Goal: Transaction & Acquisition: Obtain resource

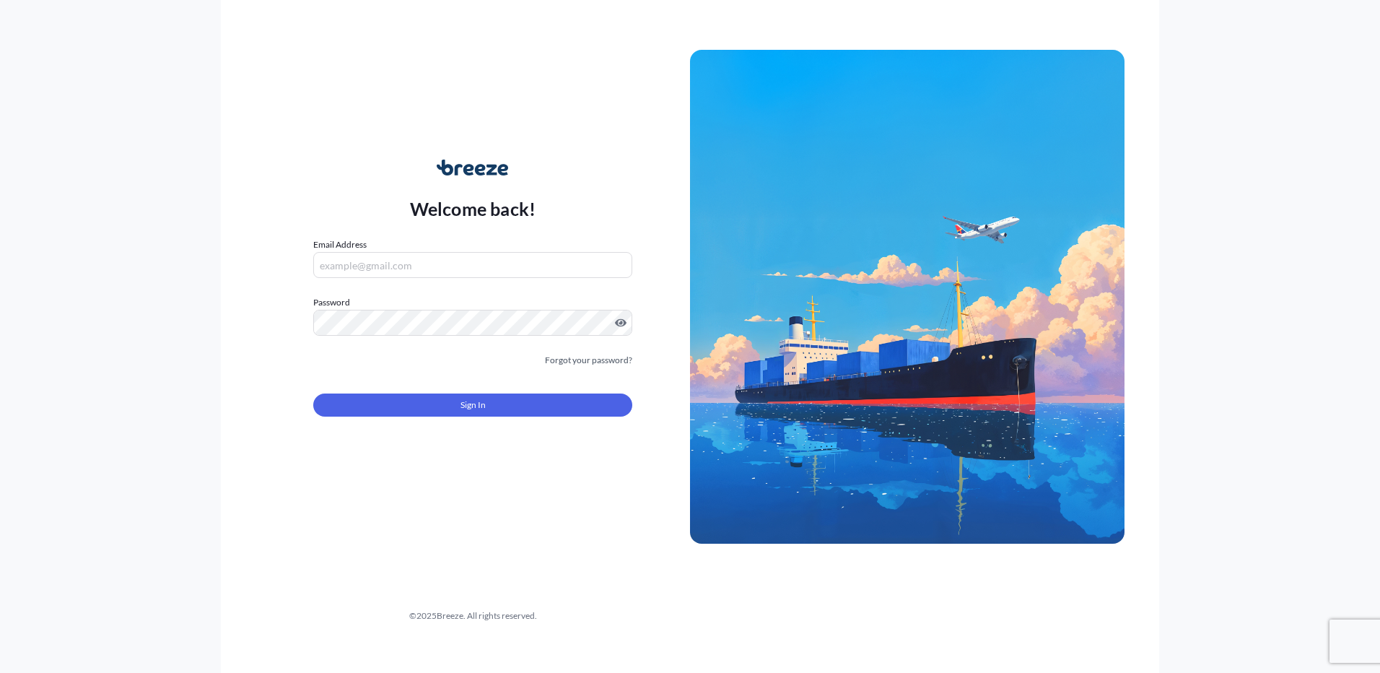
type input "[EMAIL_ADDRESS][DOMAIN_NAME]"
click at [489, 421] on form "Email Address [EMAIL_ADDRESS][DOMAIN_NAME] Password Must include: Upper & lower…" at bounding box center [472, 335] width 319 height 196
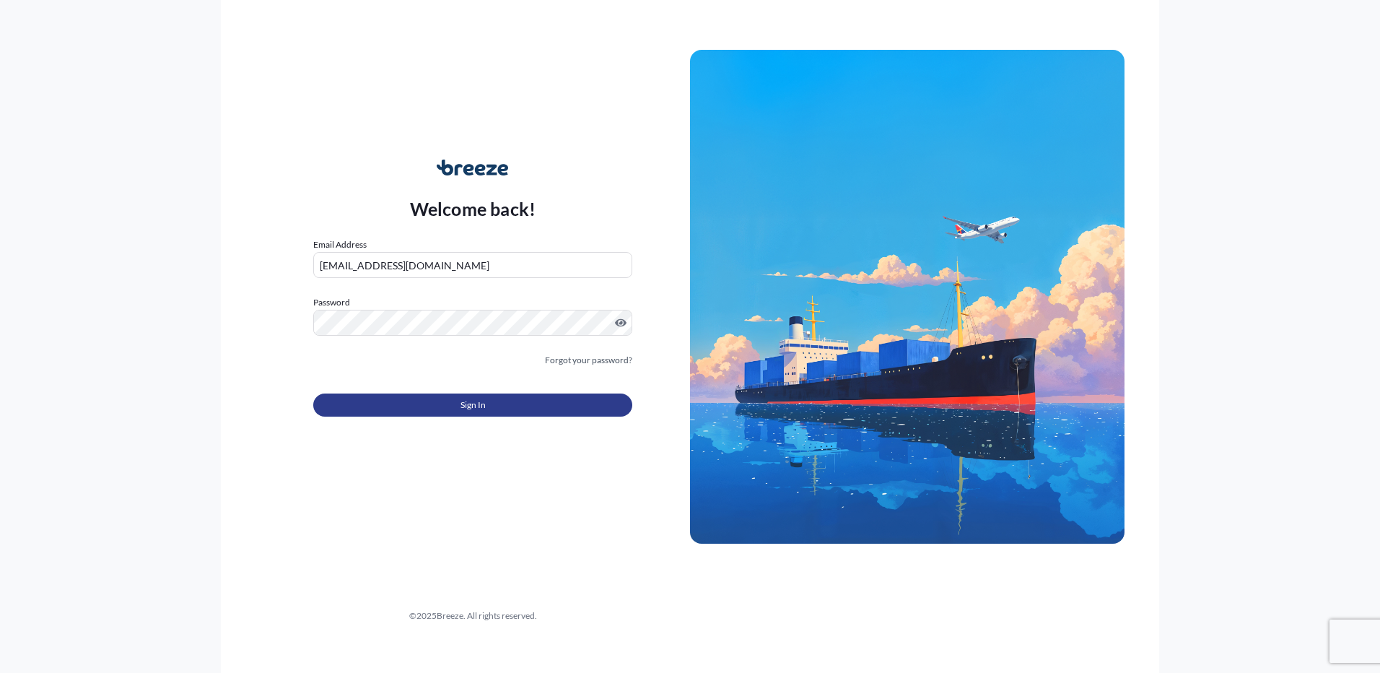
click at [489, 409] on button "Sign In" at bounding box center [472, 404] width 319 height 23
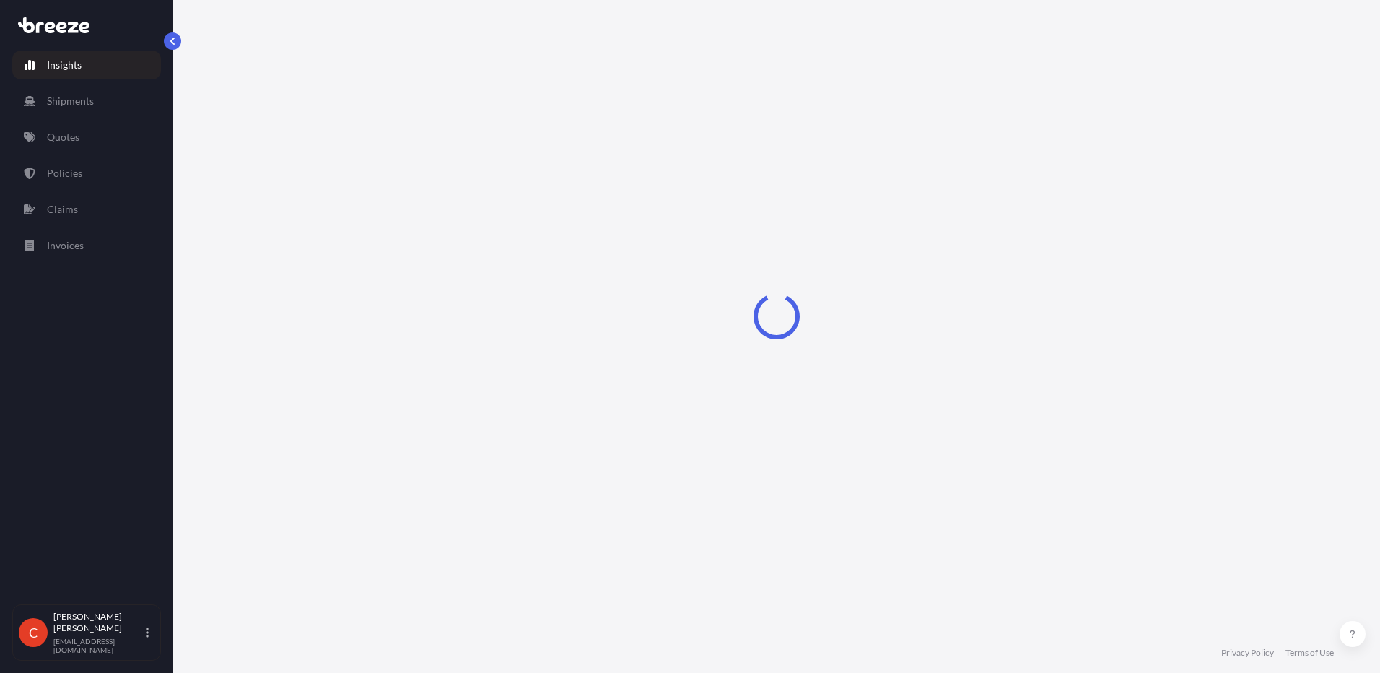
select select "2025"
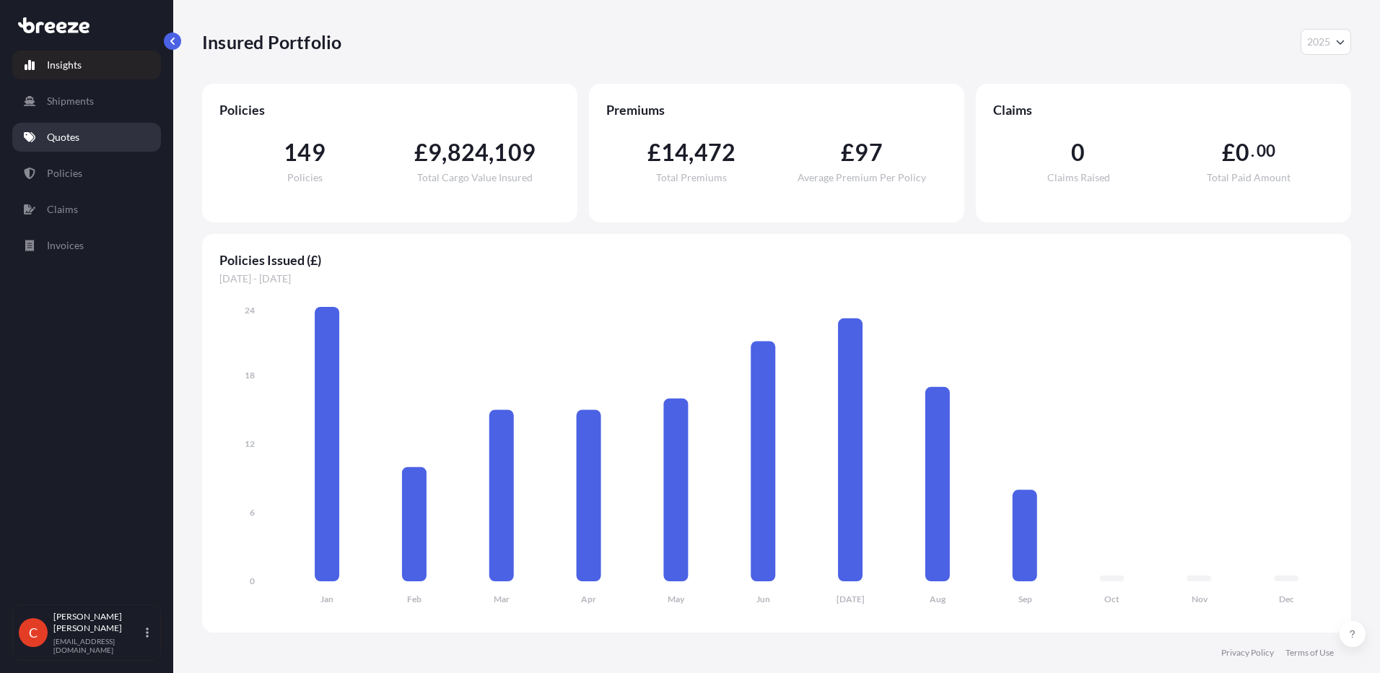
click at [58, 145] on link "Quotes" at bounding box center [86, 137] width 149 height 29
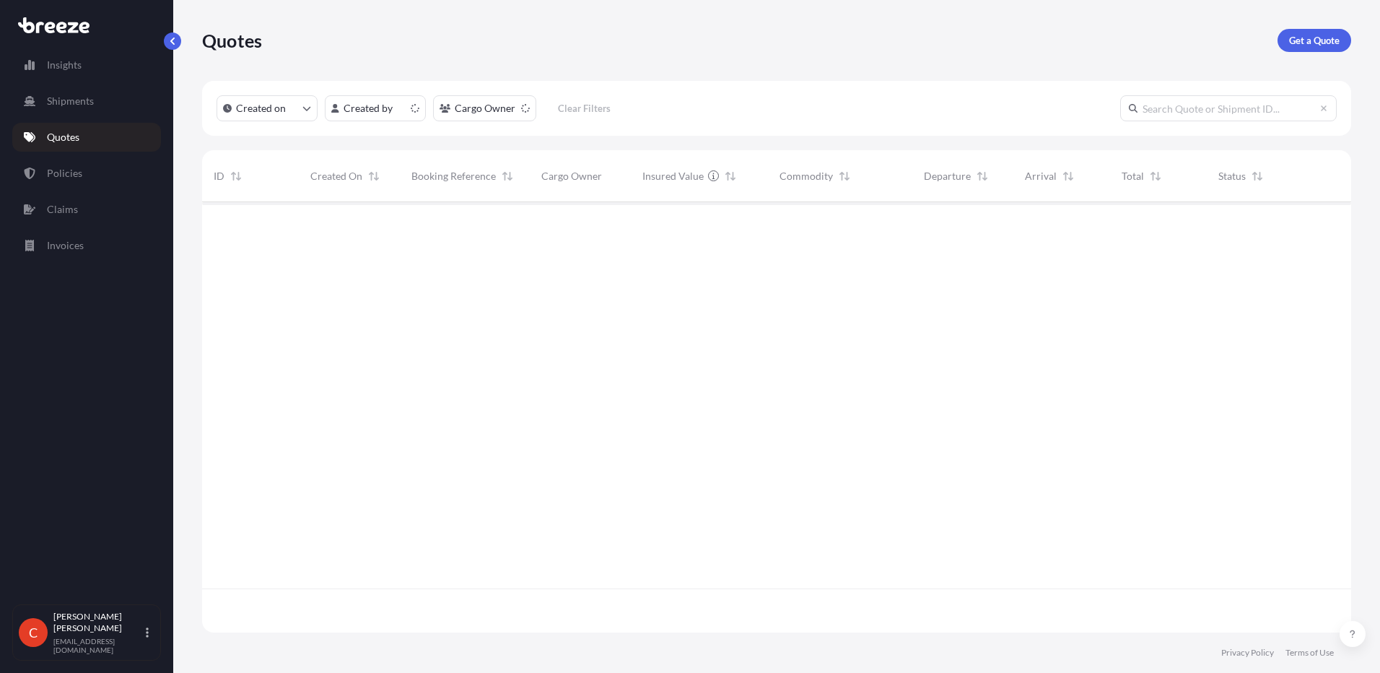
scroll to position [427, 1138]
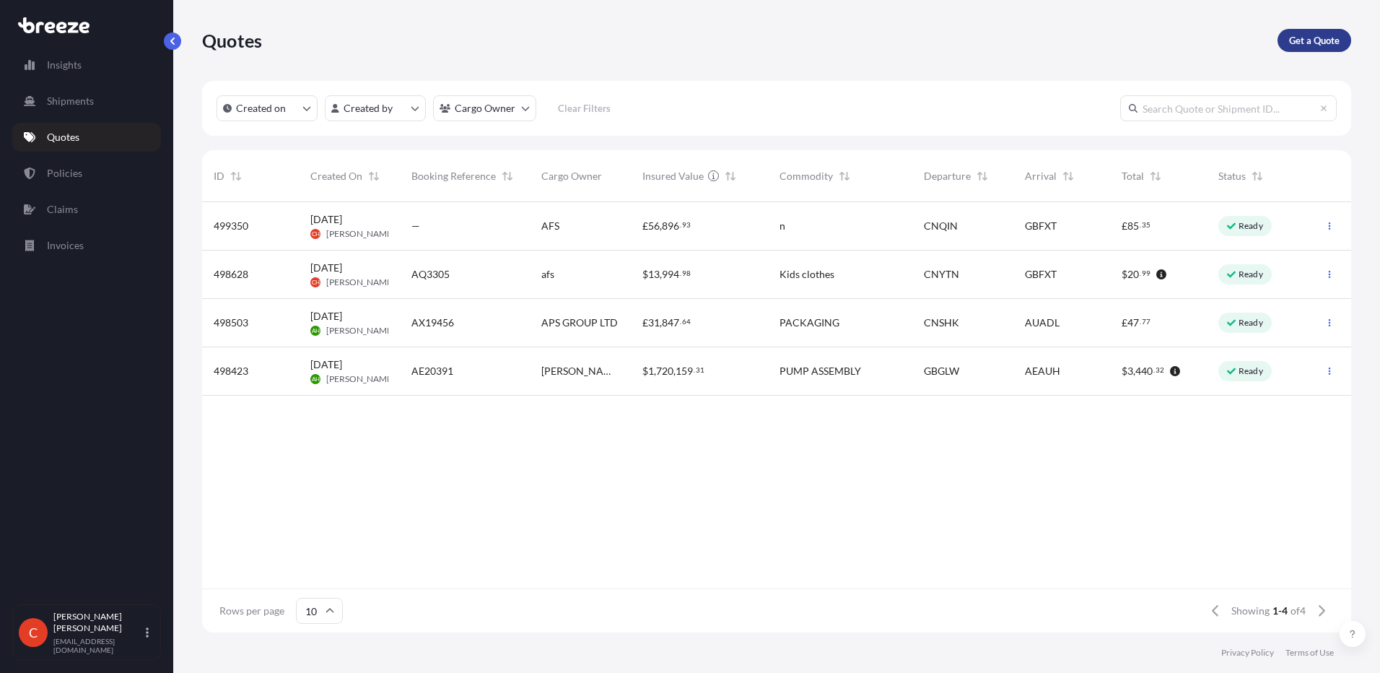
click at [1304, 45] on p "Get a Quote" at bounding box center [1314, 40] width 51 height 14
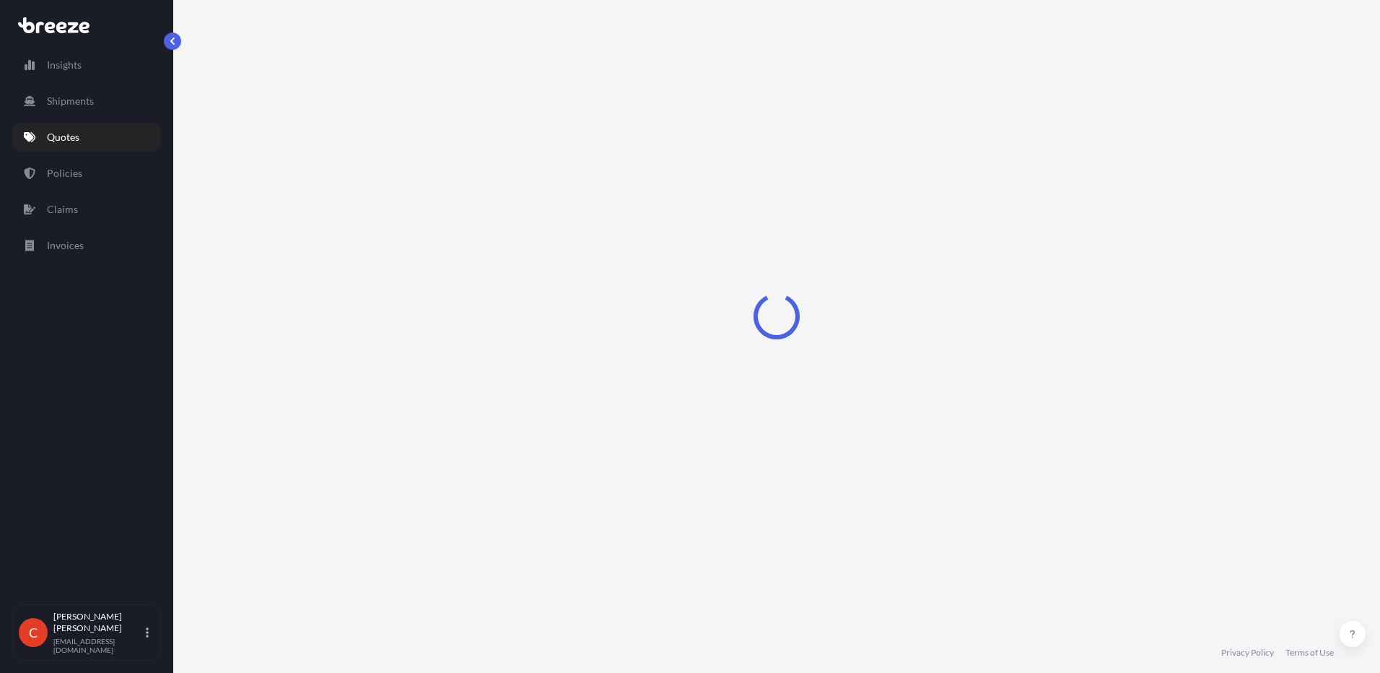
select select "Sea"
select select "1"
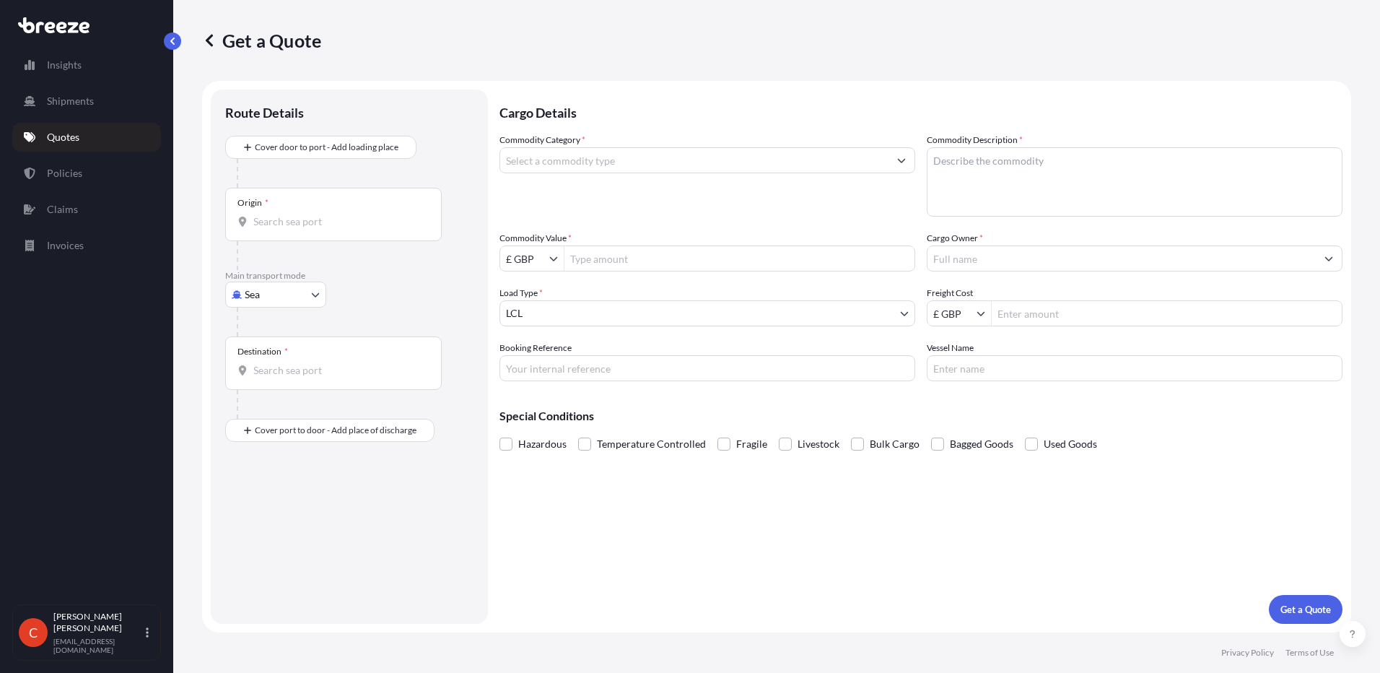
click at [305, 217] on input "Origin *" at bounding box center [338, 221] width 170 height 14
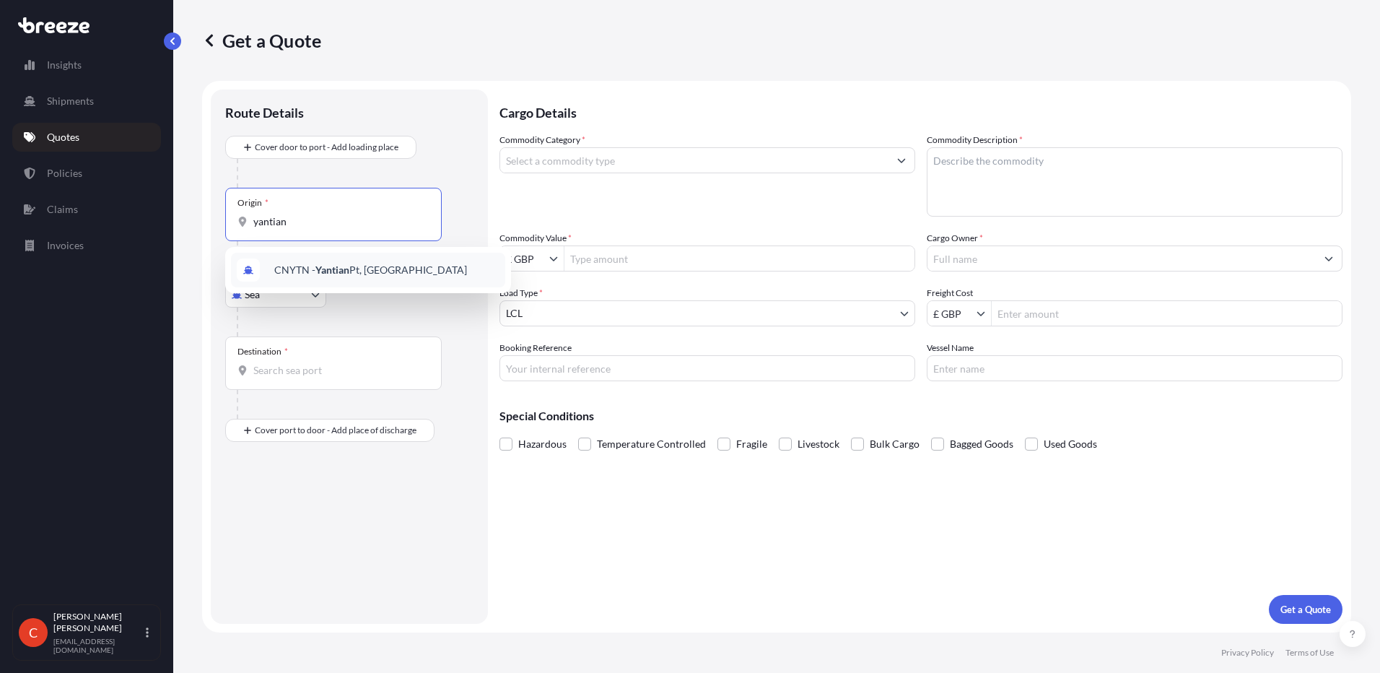
click at [309, 266] on span "CNYTN - Yantian Pt, [GEOGRAPHIC_DATA]" at bounding box center [370, 270] width 193 height 14
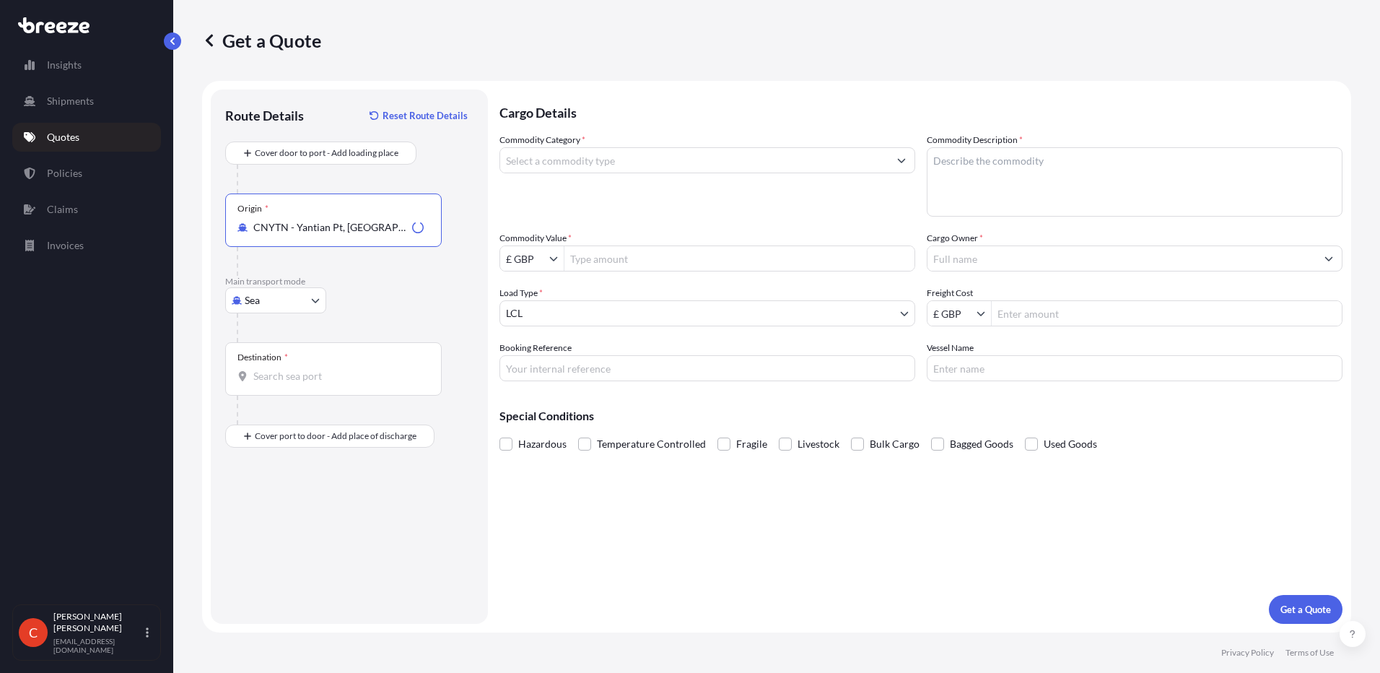
type input "CNYTN - Yantian Pt, [GEOGRAPHIC_DATA]"
click at [308, 383] on div "Destination *" at bounding box center [333, 368] width 217 height 53
click at [308, 383] on input "Destination *" at bounding box center [338, 376] width 170 height 14
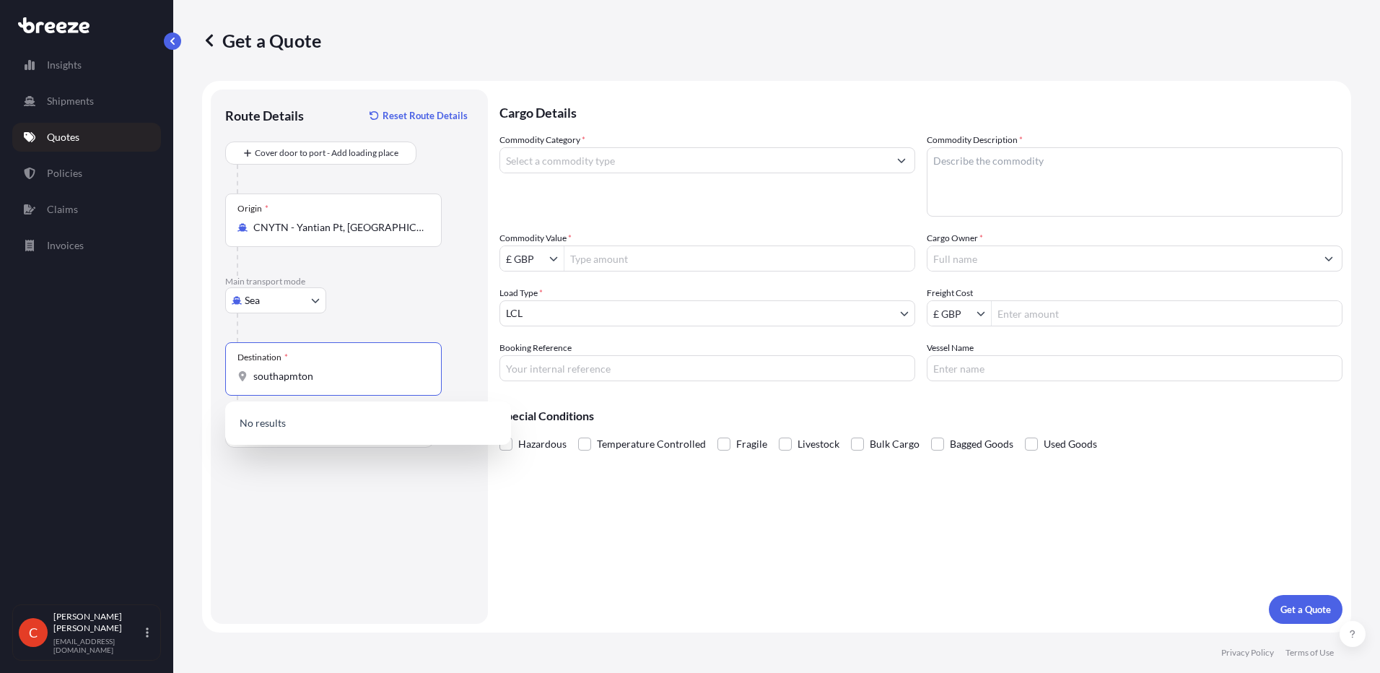
drag, startPoint x: 242, startPoint y: 376, endPoint x: 199, endPoint y: 376, distance: 42.6
click at [204, 376] on form "Route Details Reset Route Details Cover door to port - Add loading place Place …" at bounding box center [776, 357] width 1149 height 552
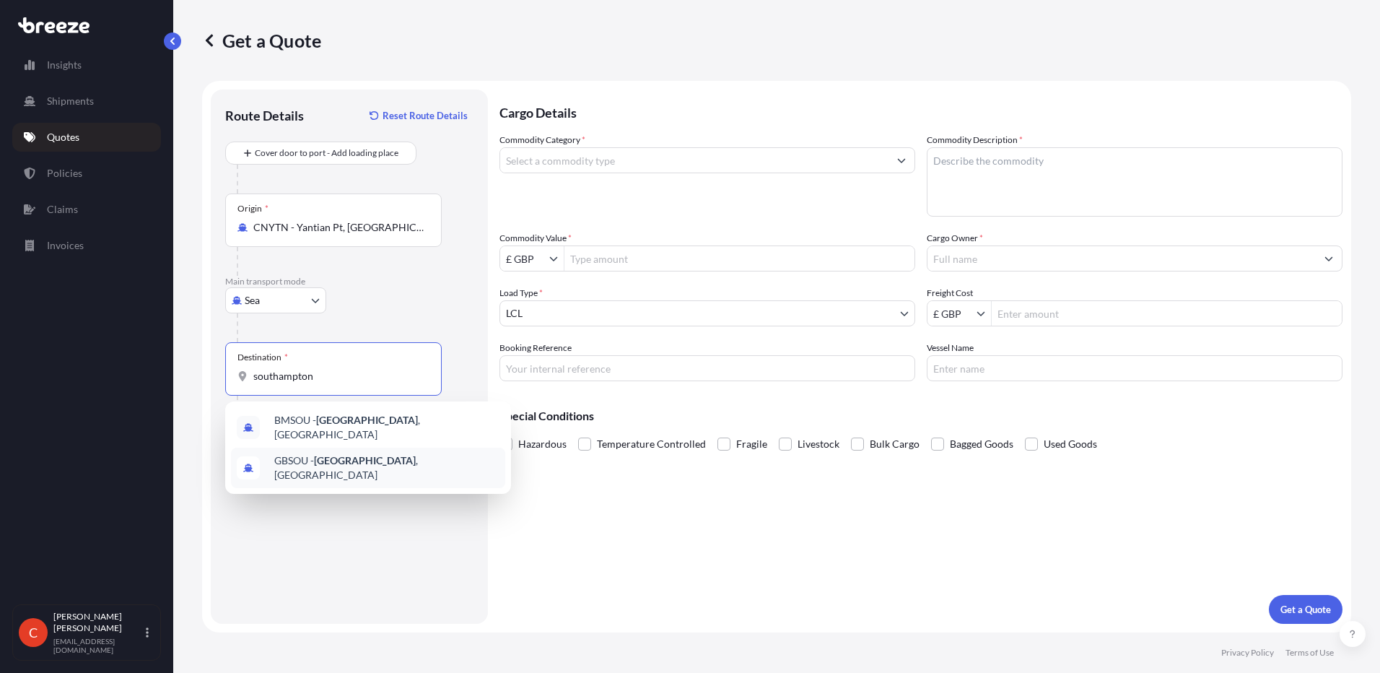
click at [382, 453] on span "GBSOU - [GEOGRAPHIC_DATA] , [GEOGRAPHIC_DATA]" at bounding box center [386, 467] width 225 height 29
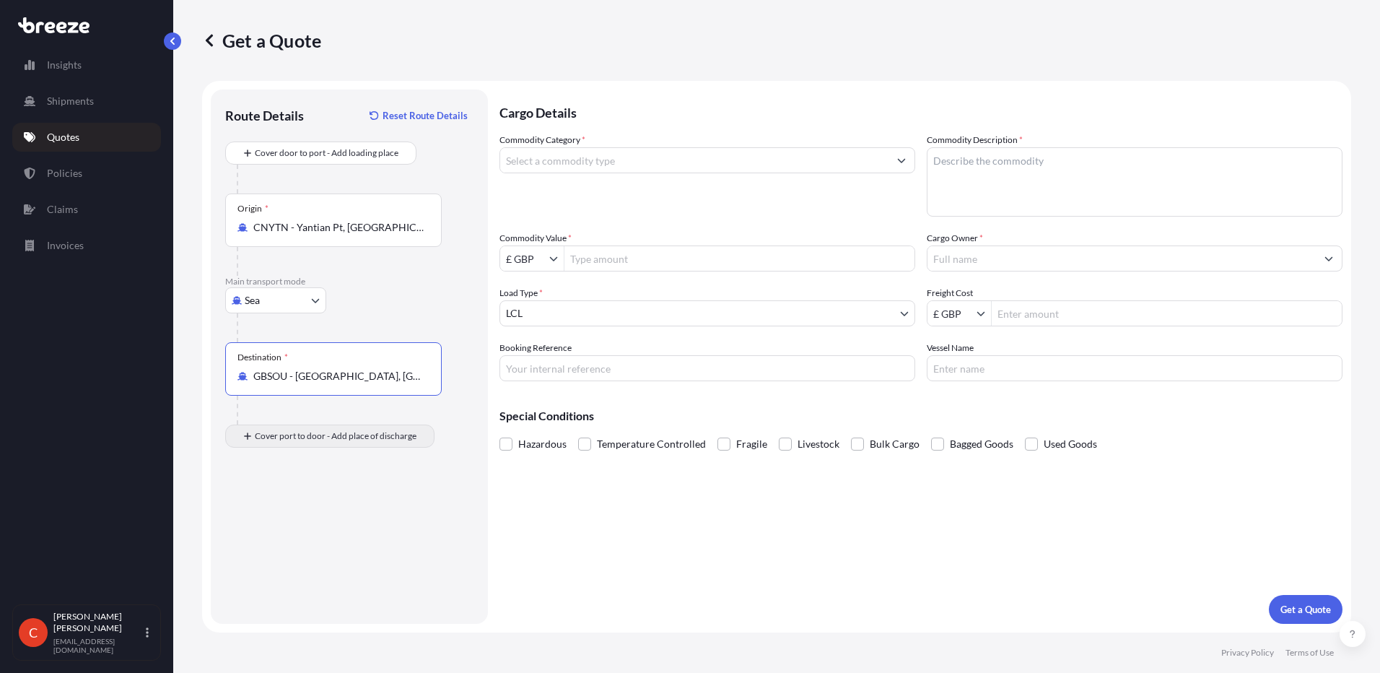
type input "GBSOU - [GEOGRAPHIC_DATA], [GEOGRAPHIC_DATA]"
click at [377, 523] on div "Place of Discharge" at bounding box center [333, 505] width 217 height 53
click at [377, 520] on input "Place of Discharge" at bounding box center [338, 513] width 170 height 14
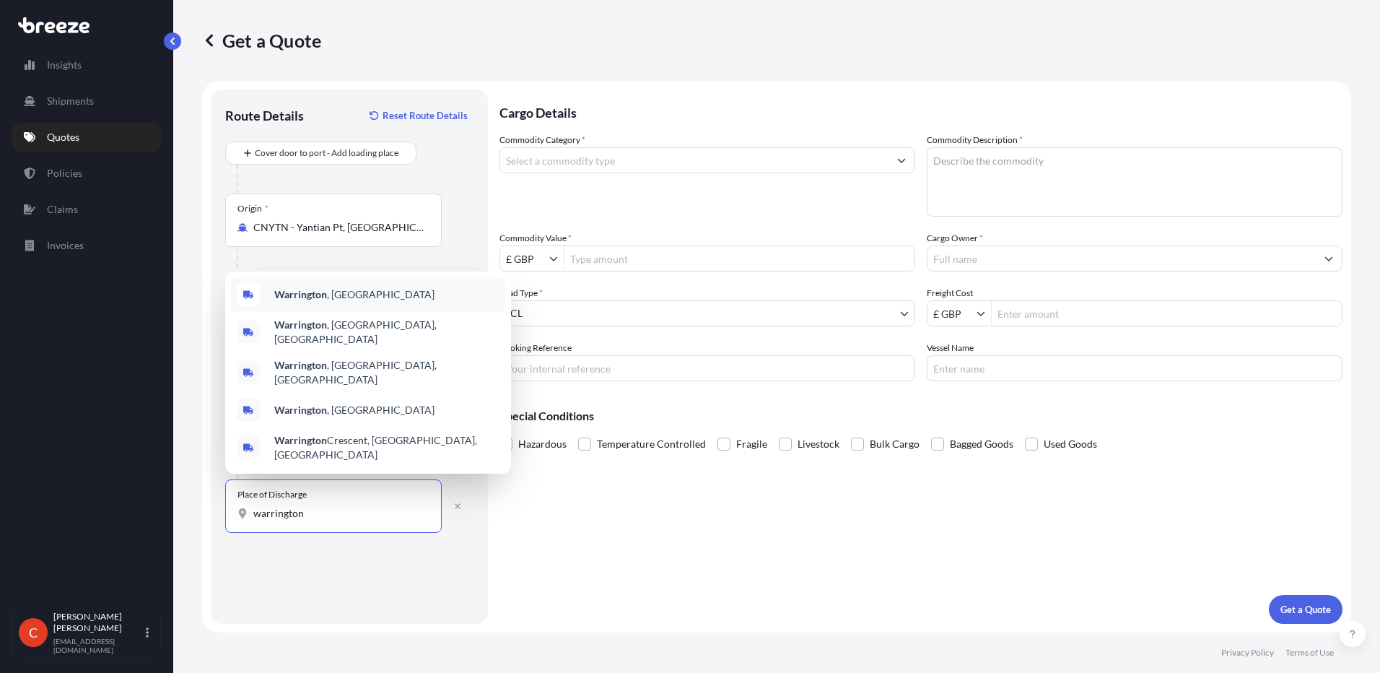
click at [342, 302] on span "[GEOGRAPHIC_DATA] , [GEOGRAPHIC_DATA]" at bounding box center [354, 294] width 160 height 14
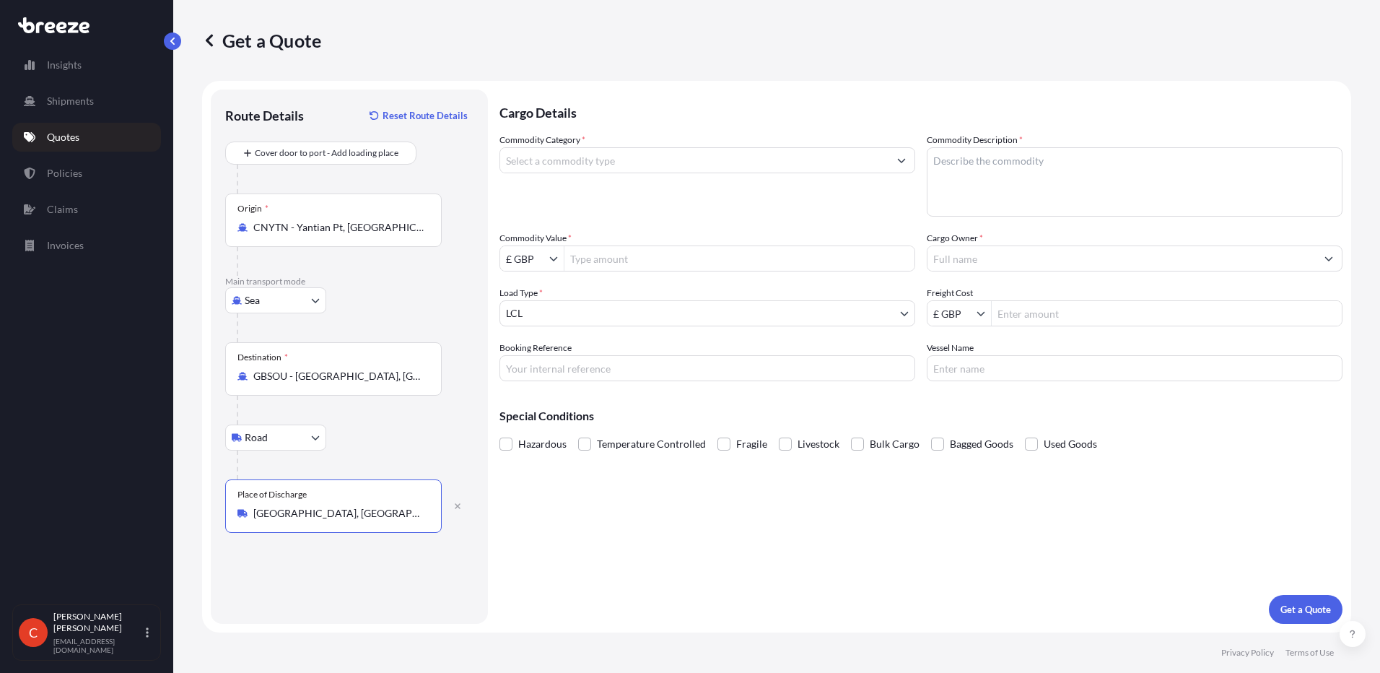
type input "[GEOGRAPHIC_DATA], [GEOGRAPHIC_DATA]"
click at [629, 160] on input "Commodity Category *" at bounding box center [694, 160] width 388 height 26
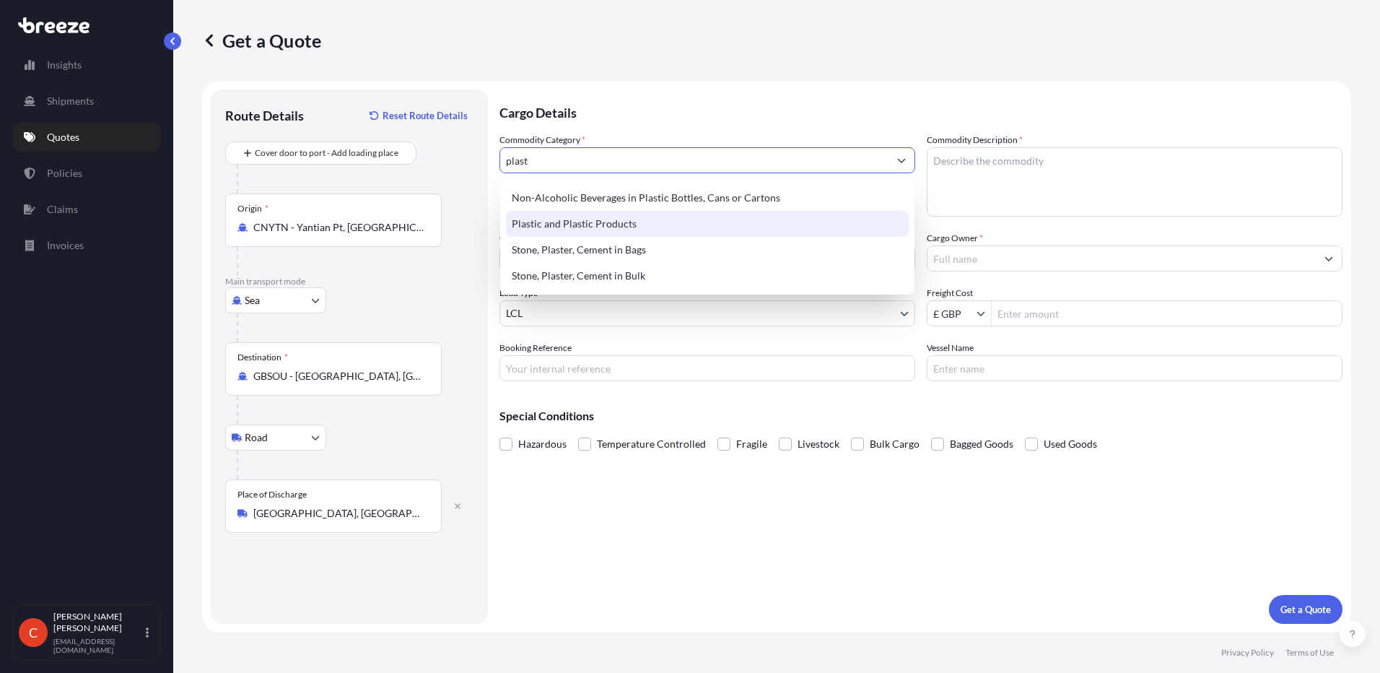
click at [583, 223] on div "Plastic and Plastic Products" at bounding box center [707, 224] width 403 height 26
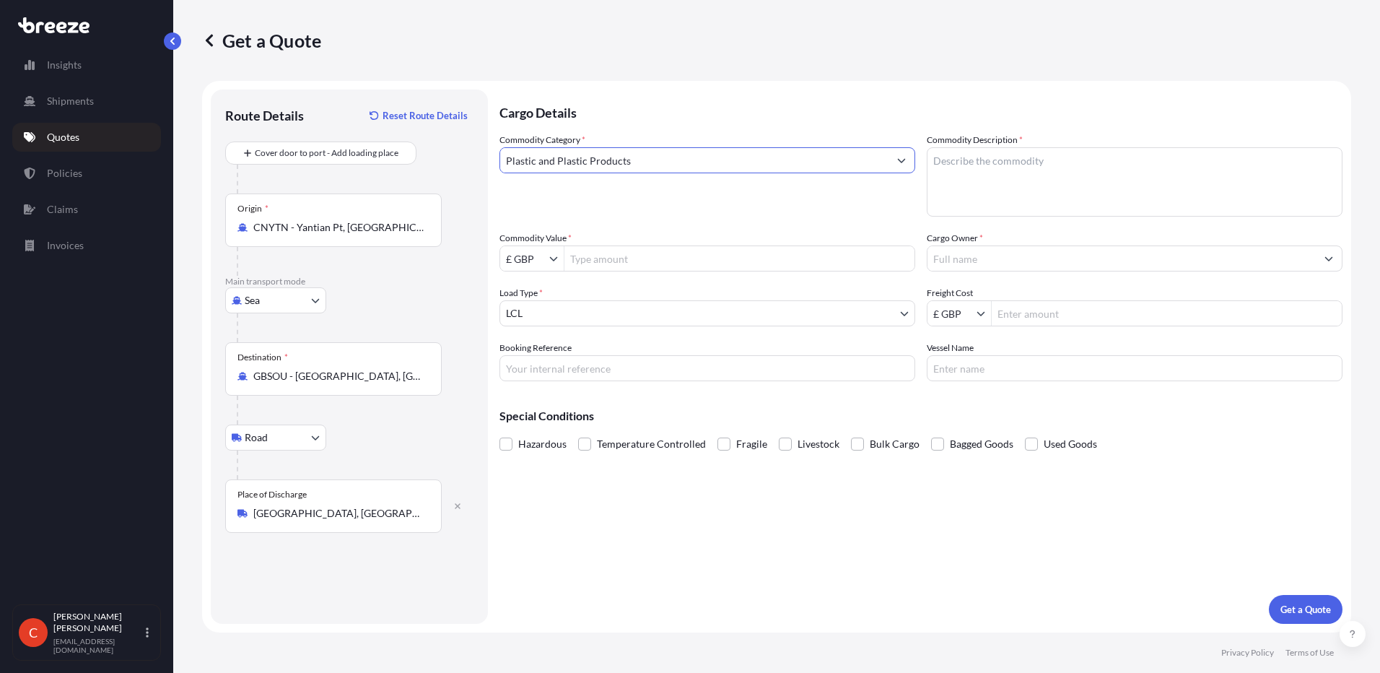
type input "Plastic and Plastic Products"
click at [998, 163] on textarea "Commodity Description *" at bounding box center [1135, 181] width 416 height 69
type textarea "."
click at [552, 254] on icon "Show suggestions" at bounding box center [553, 258] width 9 height 9
click at [555, 254] on icon "Show suggestions" at bounding box center [553, 258] width 9 height 9
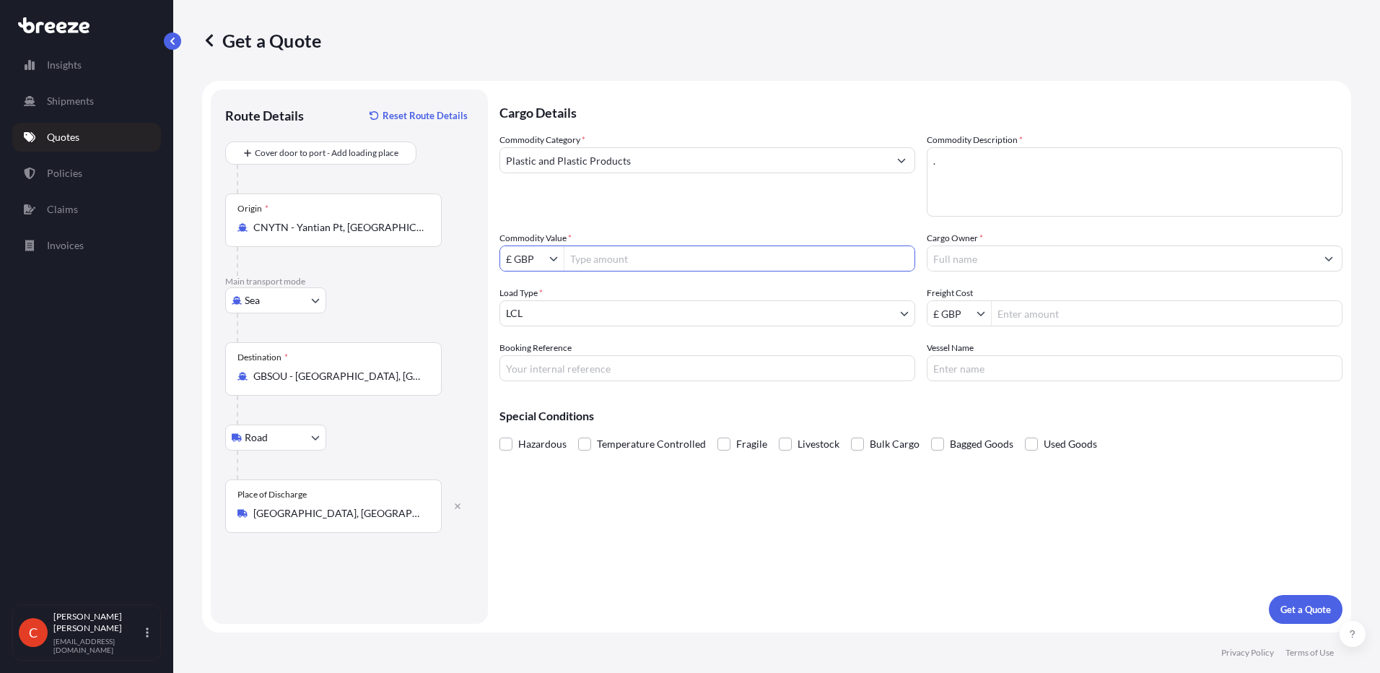
click at [547, 255] on input "£ GBP" at bounding box center [524, 258] width 49 height 26
click at [552, 262] on icon "Show suggestions" at bounding box center [553, 258] width 9 height 9
click at [540, 347] on div "€ EUR £ GBP $ USD ؋ AFN $ CAD ¥ CNY ¥ JPY zł PLN $ HKD" at bounding box center [532, 397] width 64 height 240
type input "$ USD"
click at [622, 238] on div "Commodity Value * $ USD" at bounding box center [708, 251] width 416 height 40
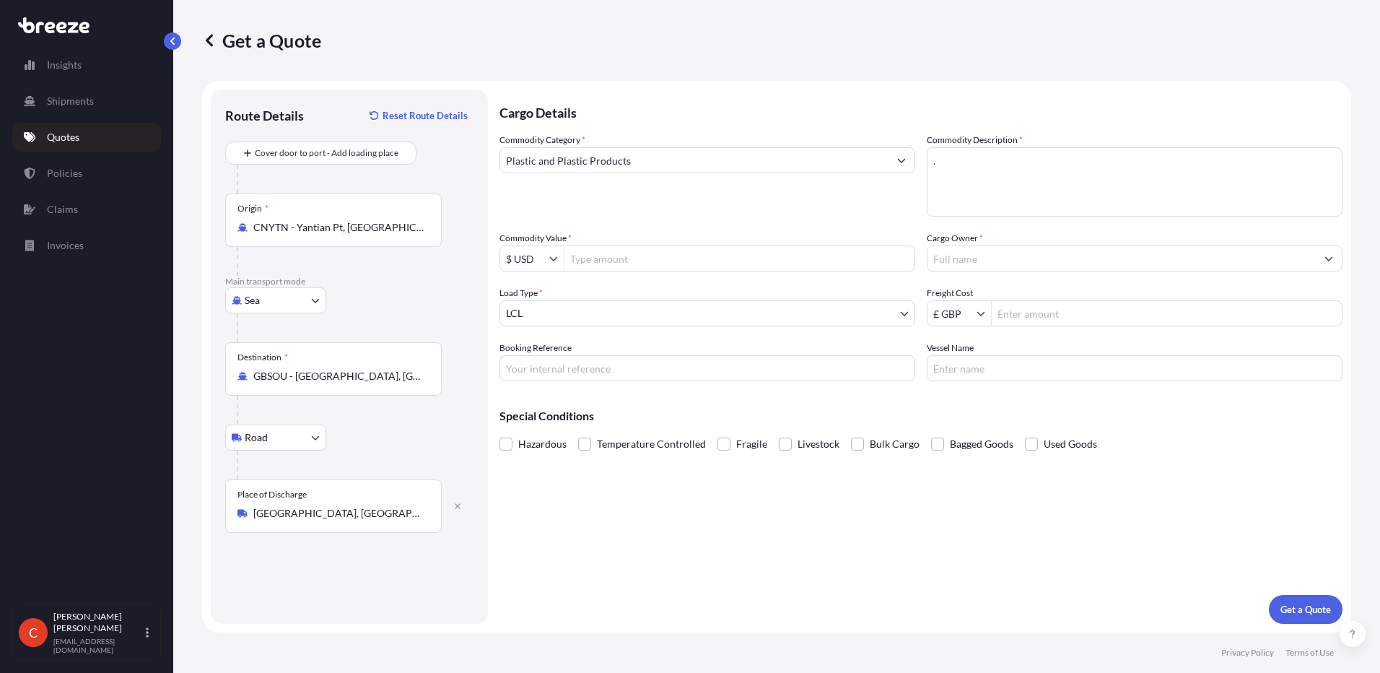
click at [625, 256] on input "Commodity Value *" at bounding box center [740, 258] width 350 height 26
type input "5"
type input "60,000"
click at [1016, 258] on input "Cargo Owner *" at bounding box center [1122, 258] width 388 height 26
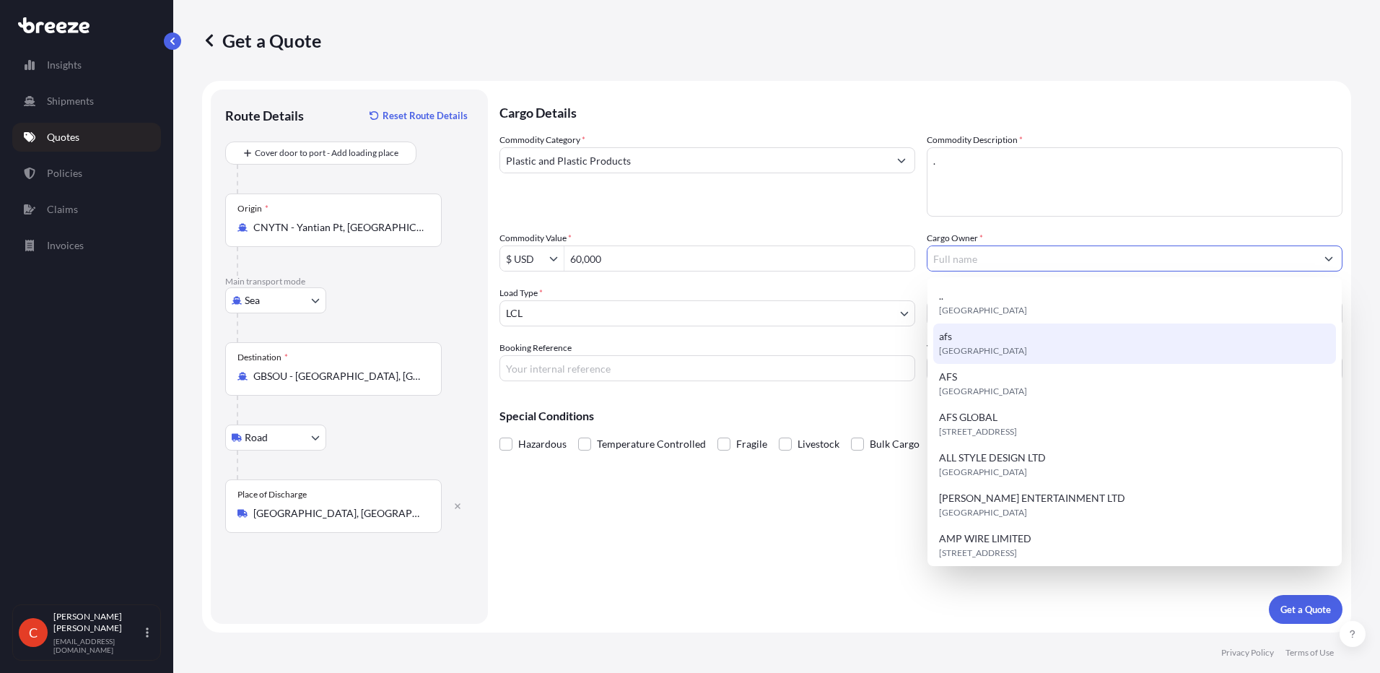
click at [962, 336] on div "afs [GEOGRAPHIC_DATA]" at bounding box center [1134, 343] width 403 height 40
type input "afs"
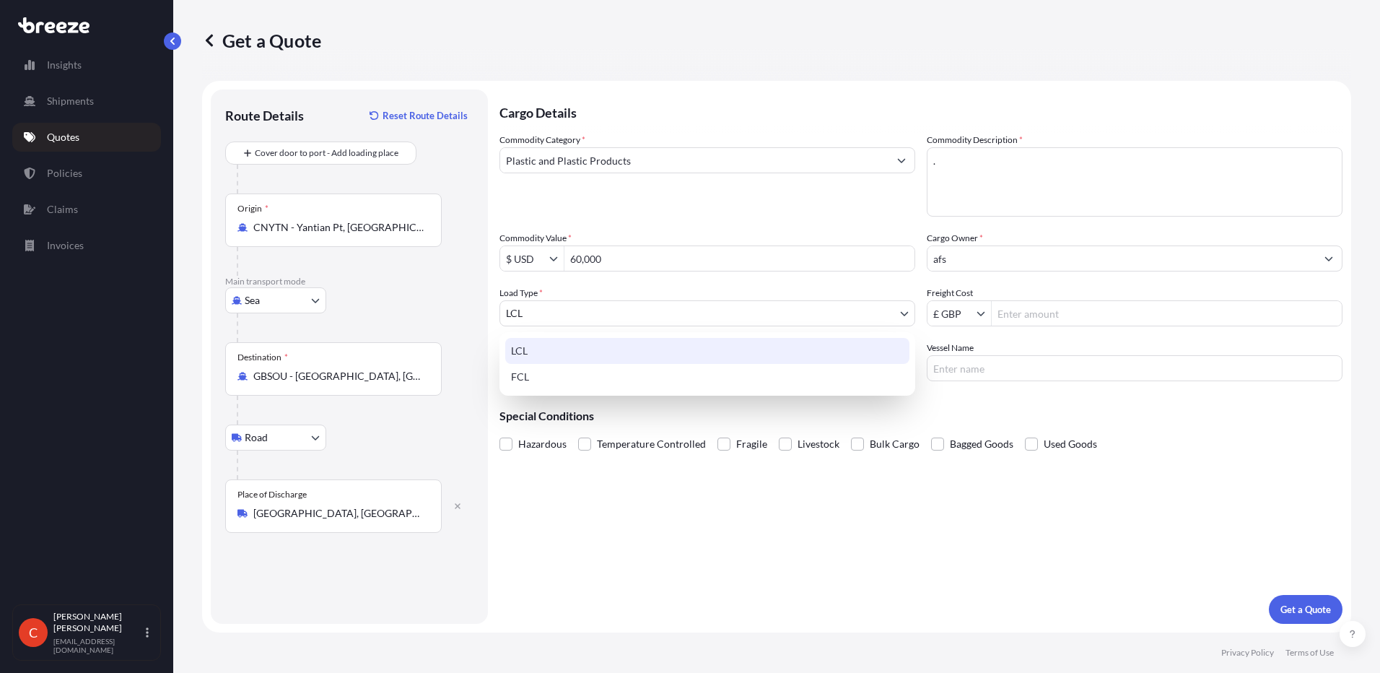
click at [562, 310] on body "60,000 15 options available. Insights Shipments Quotes Policies Claims Invoices…" at bounding box center [690, 336] width 1380 height 673
click at [552, 376] on div "FCL" at bounding box center [707, 377] width 404 height 26
select select "2"
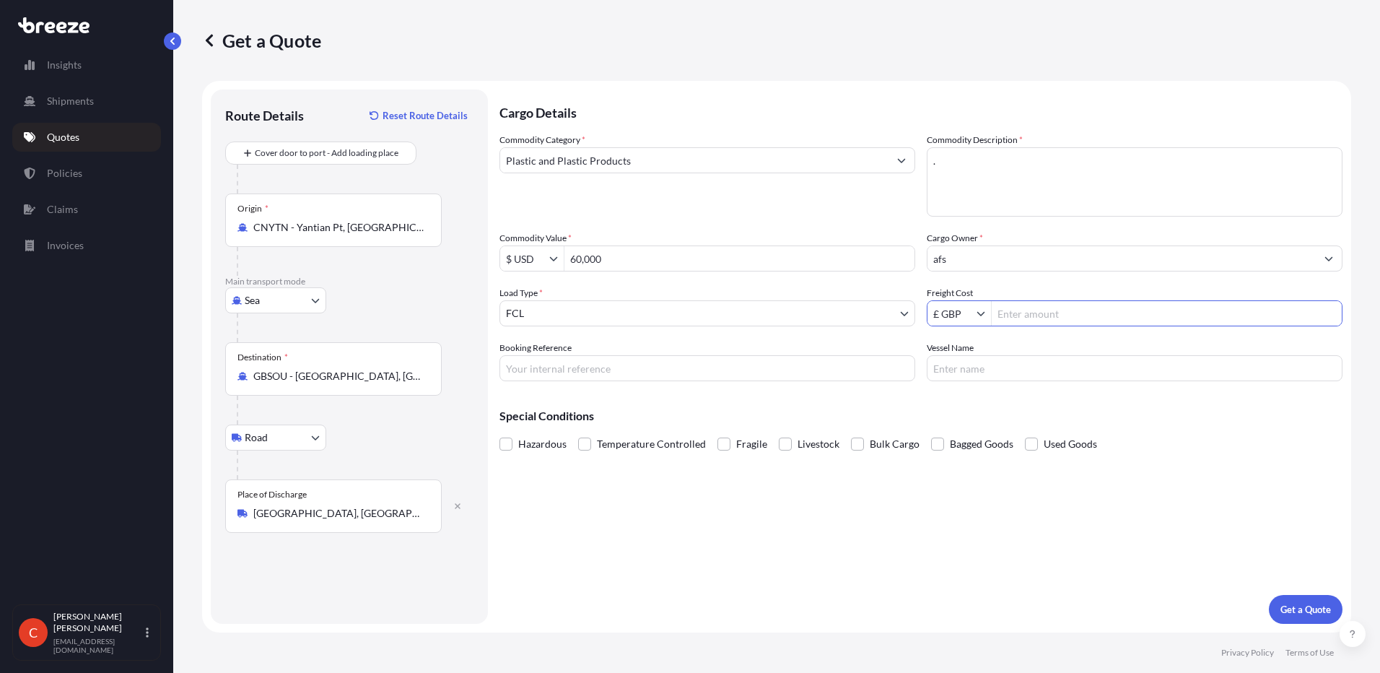
click at [1060, 307] on input "Freight Cost" at bounding box center [1167, 313] width 350 height 26
click at [964, 313] on input "£ GBP" at bounding box center [952, 313] width 49 height 26
click at [965, 393] on div "$ USD" at bounding box center [960, 400] width 58 height 26
type input "$ USD"
click at [1058, 313] on input "Freight Cost" at bounding box center [1167, 313] width 350 height 26
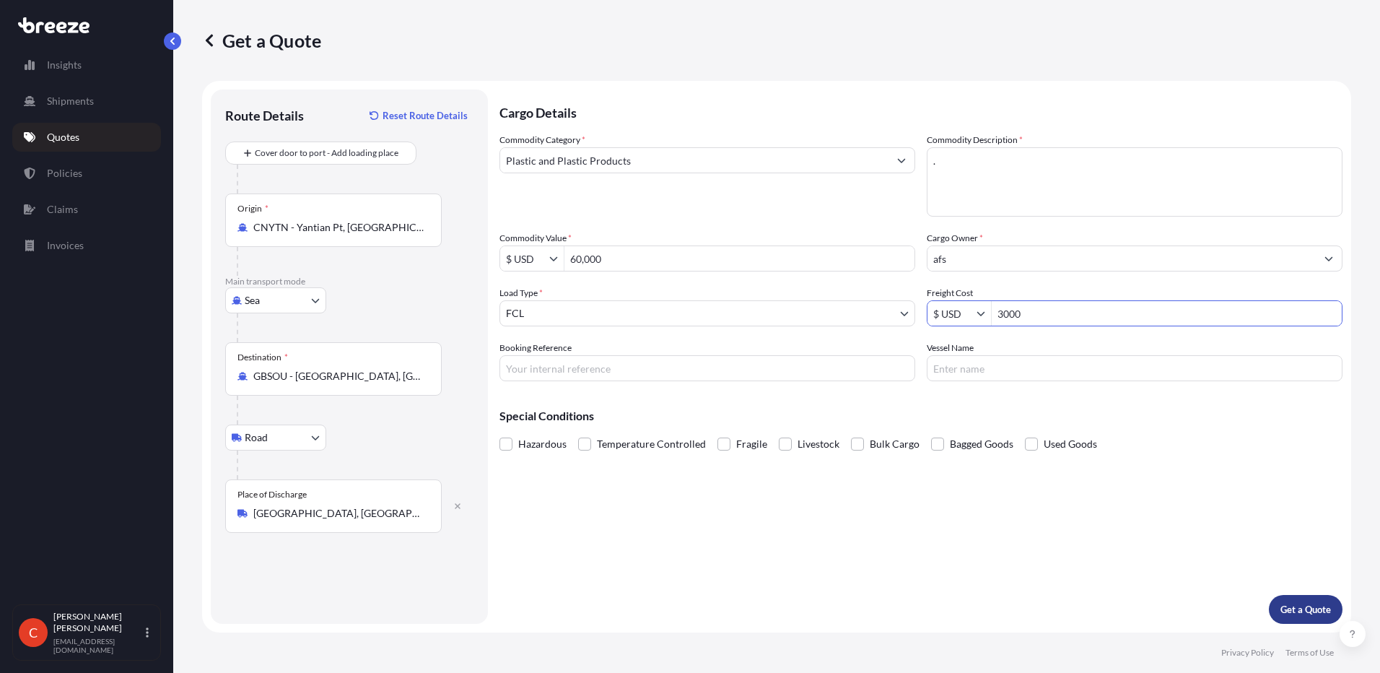
type input "3,000"
click at [1320, 607] on p "Get a Quote" at bounding box center [1306, 609] width 51 height 14
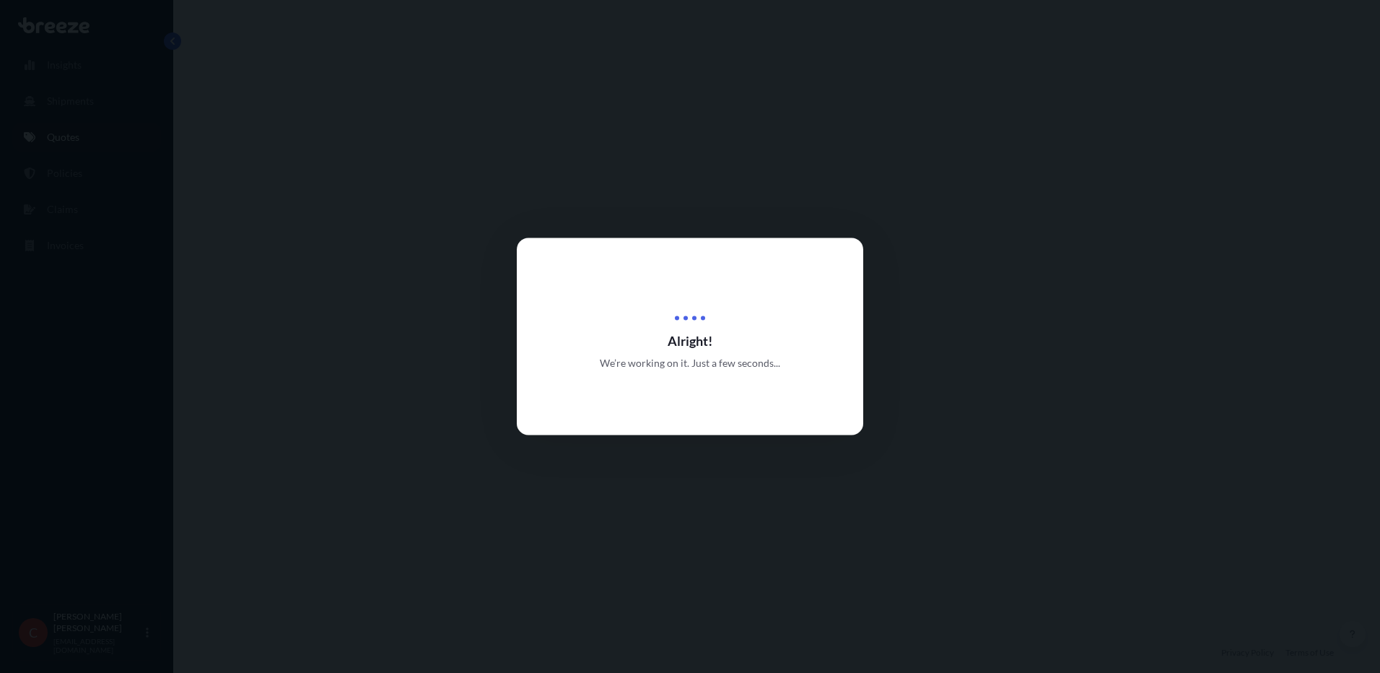
select select "Sea"
select select "Road"
select select "2"
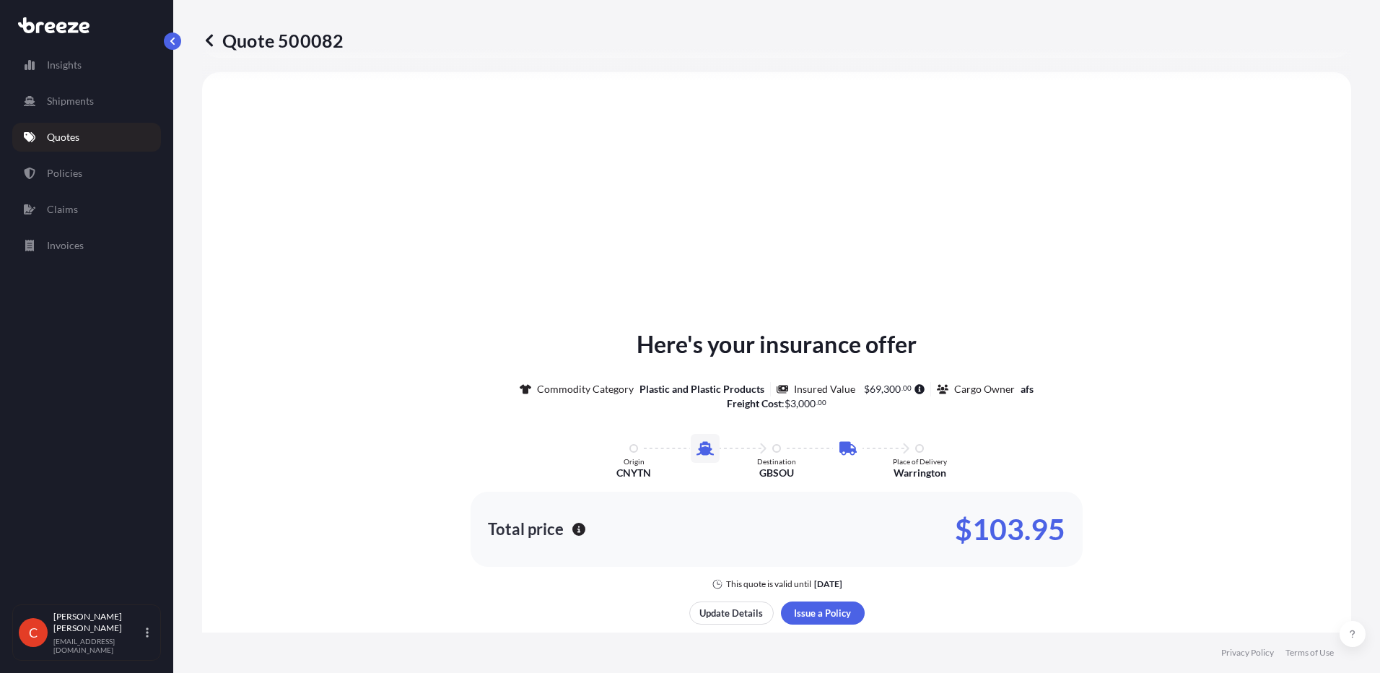
scroll to position [565, 0]
